Goal: Information Seeking & Learning: Check status

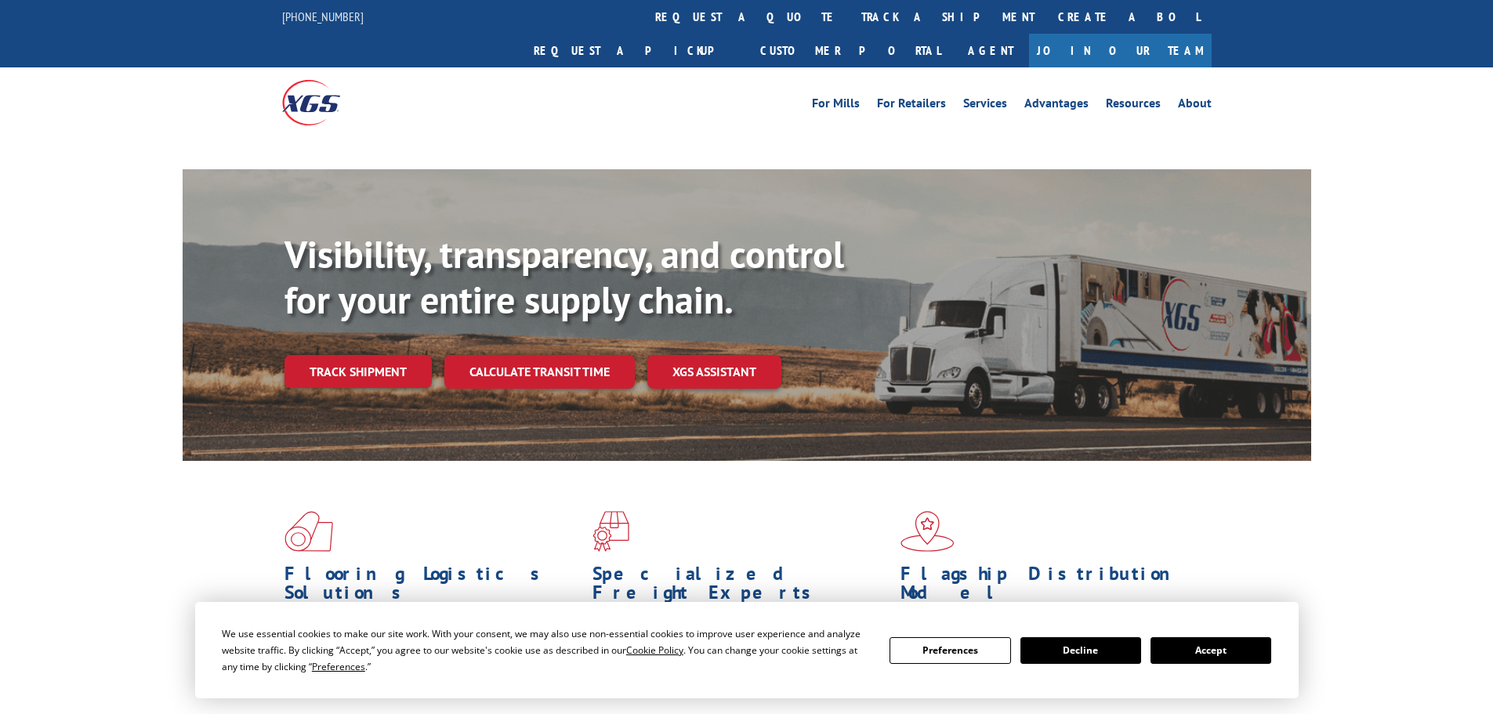
click at [1201, 646] on button "Accept" at bounding box center [1210, 650] width 121 height 27
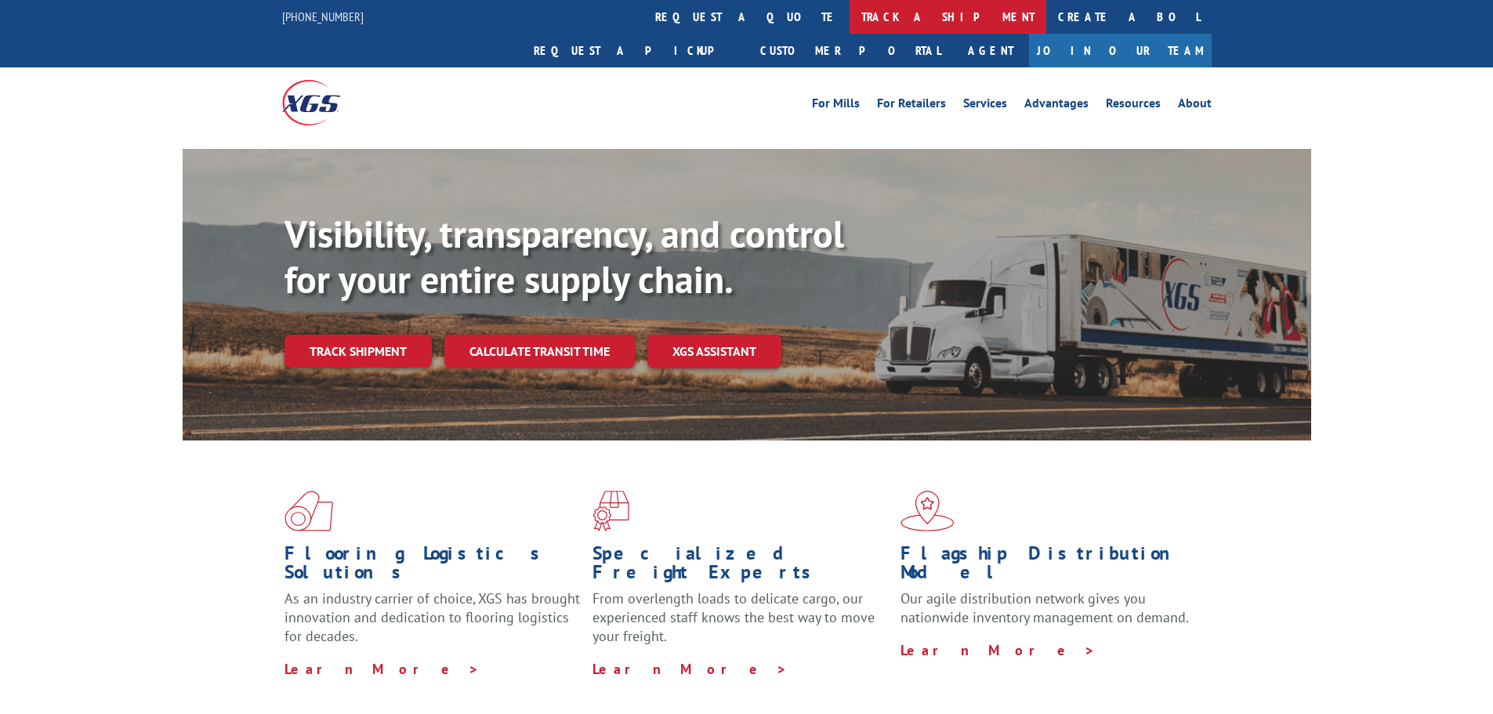
click at [850, 27] on link "track a shipment" at bounding box center [948, 17] width 197 height 34
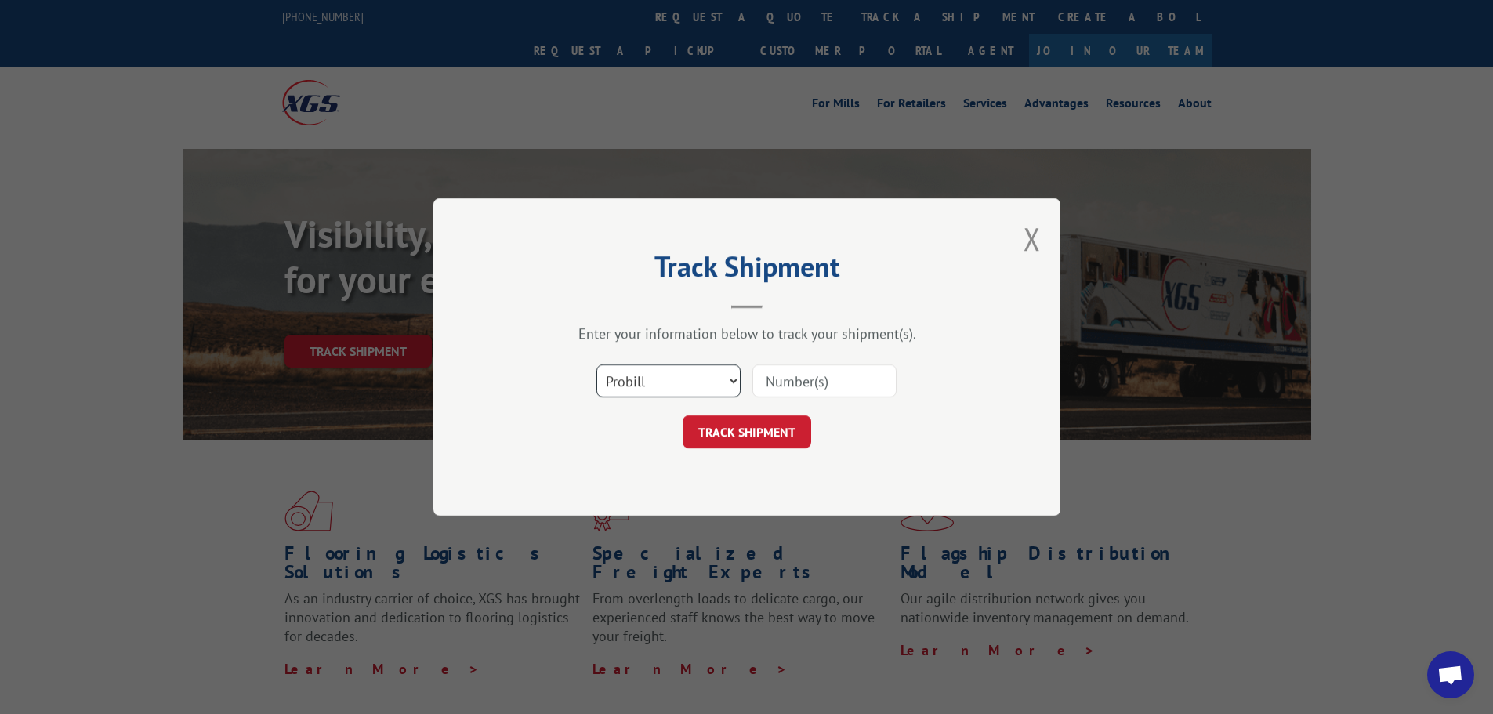
drag, startPoint x: 646, startPoint y: 379, endPoint x: 647, endPoint y: 386, distance: 7.9
click at [647, 382] on select "Select category... Probill BOL PO" at bounding box center [668, 380] width 144 height 33
select select "bol"
click at [596, 364] on select "Select category... Probill BOL PO" at bounding box center [668, 380] width 144 height 33
click at [796, 383] on input at bounding box center [824, 380] width 144 height 33
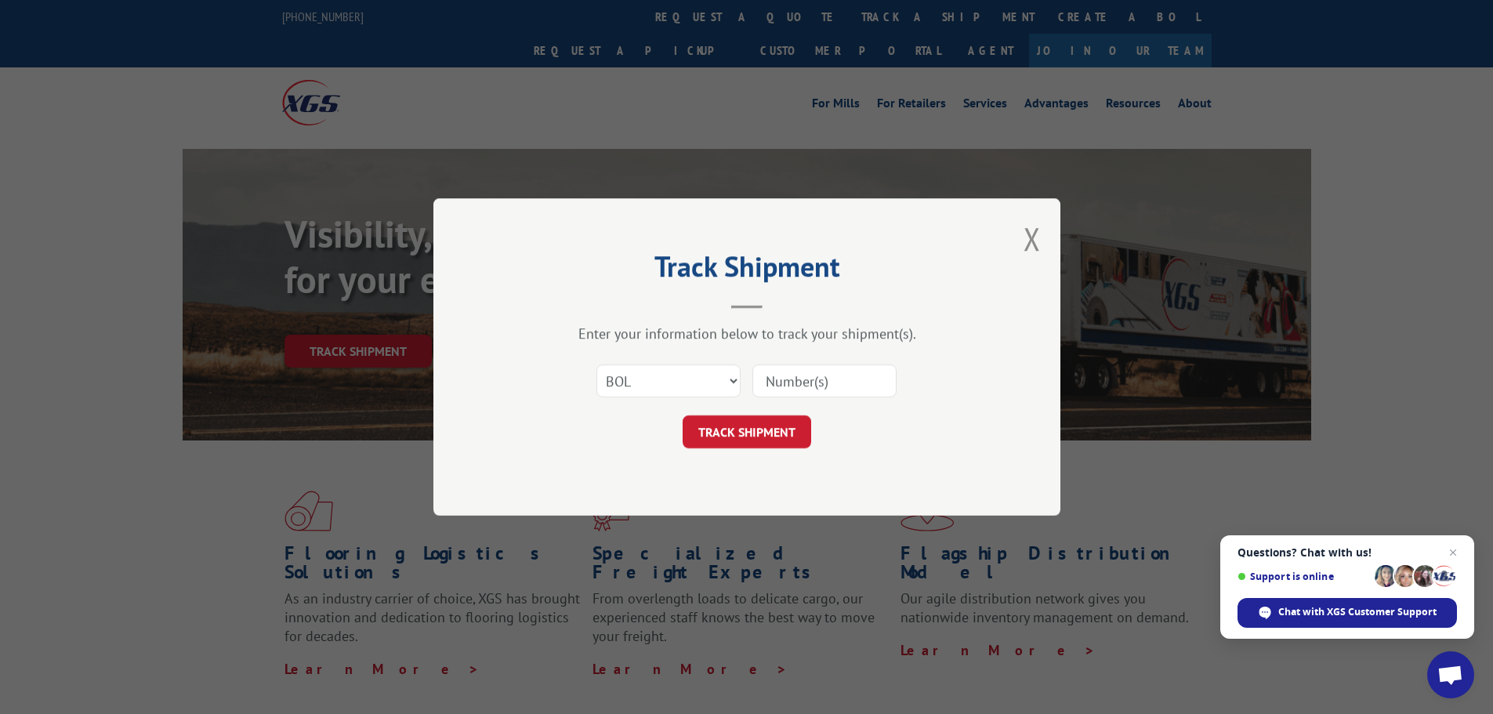
paste input "5624114"
type input "5624114"
click at [757, 436] on button "TRACK SHIPMENT" at bounding box center [747, 431] width 129 height 33
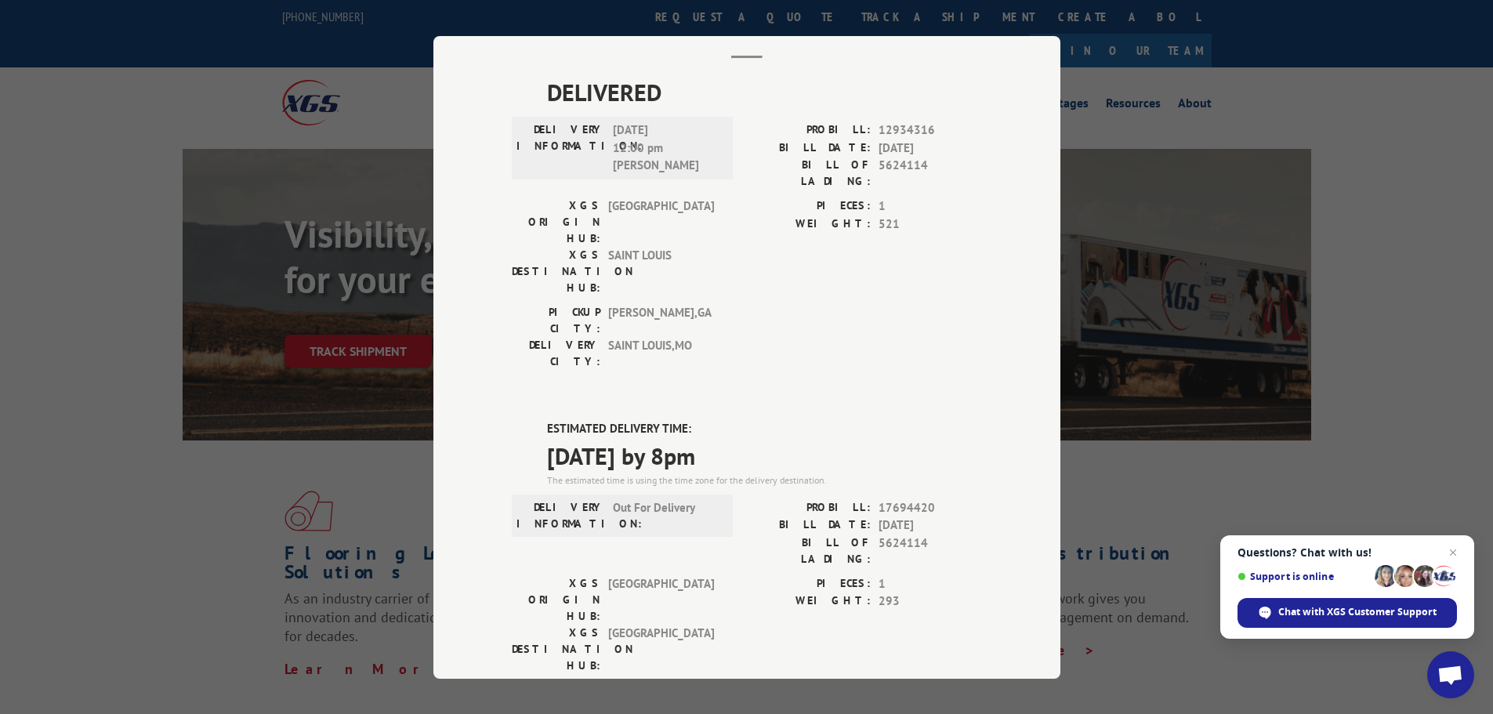
scroll to position [235, 0]
